Goal: Task Accomplishment & Management: Use online tool/utility

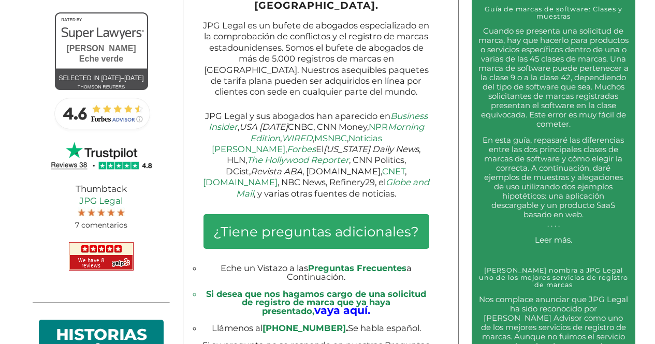
scroll to position [466, 0]
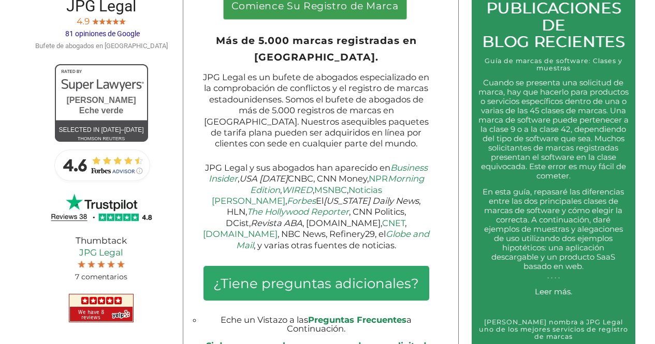
click at [132, 180] on img at bounding box center [101, 164] width 103 height 41
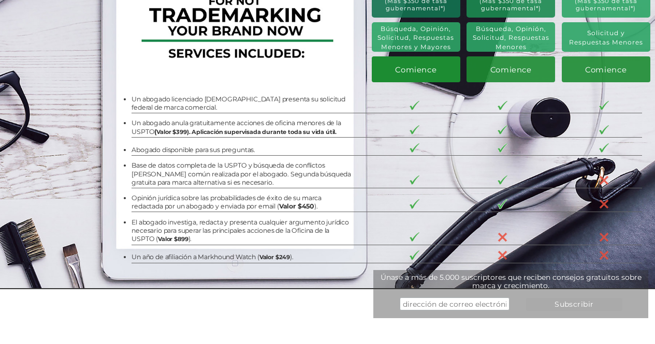
scroll to position [155, 0]
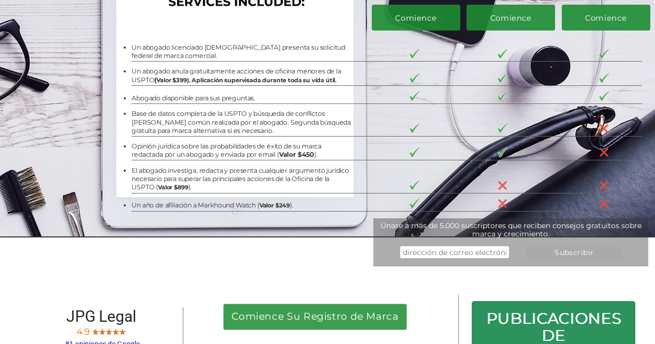
click at [213, 135] on span "Base de datos completa de la USPTO y búsqueda de conflictos [PERSON_NAME] común…" at bounding box center [240, 122] width 219 height 25
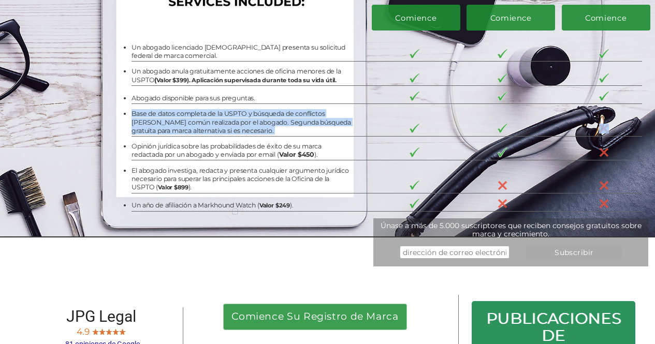
click at [213, 135] on span "Base de datos completa de la USPTO y búsqueda de conflictos [PERSON_NAME] común…" at bounding box center [240, 122] width 219 height 25
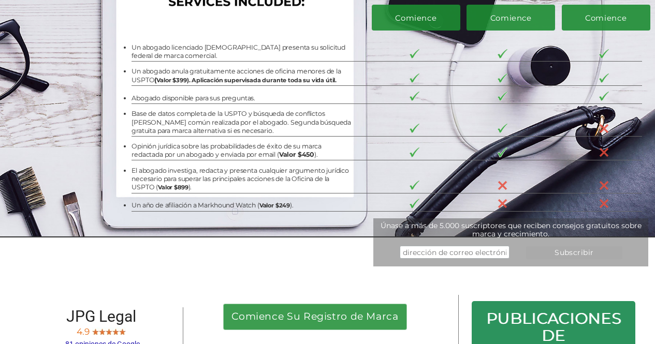
click at [226, 150] on span "Opinión jurídica sobre las probabilidades de éxito de su marca redactada por un…" at bounding box center [226, 150] width 190 height 16
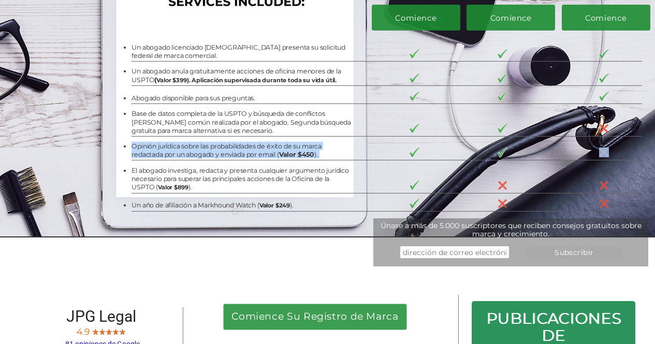
click at [226, 150] on span "Opinión jurídica sobre las probabilidades de éxito de su marca redactada por un…" at bounding box center [226, 150] width 190 height 16
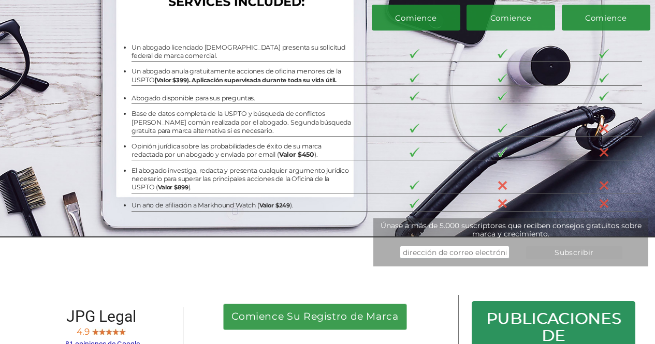
click at [200, 209] on span "Un año de afiliación a Markhound Watch ( Valor $249 )." at bounding box center [211, 205] width 161 height 8
click at [234, 226] on div "PAQUETE BÁSICO - $599 (Más $350 de tasa gubernamental*) Solicitud y Respuestas …" at bounding box center [327, 41] width 655 height 393
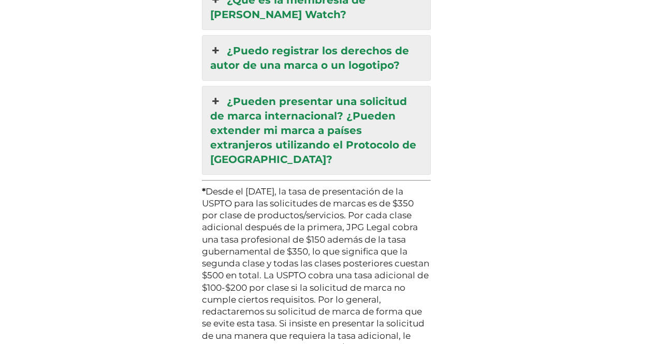
scroll to position [0, 0]
